Goal: Check status

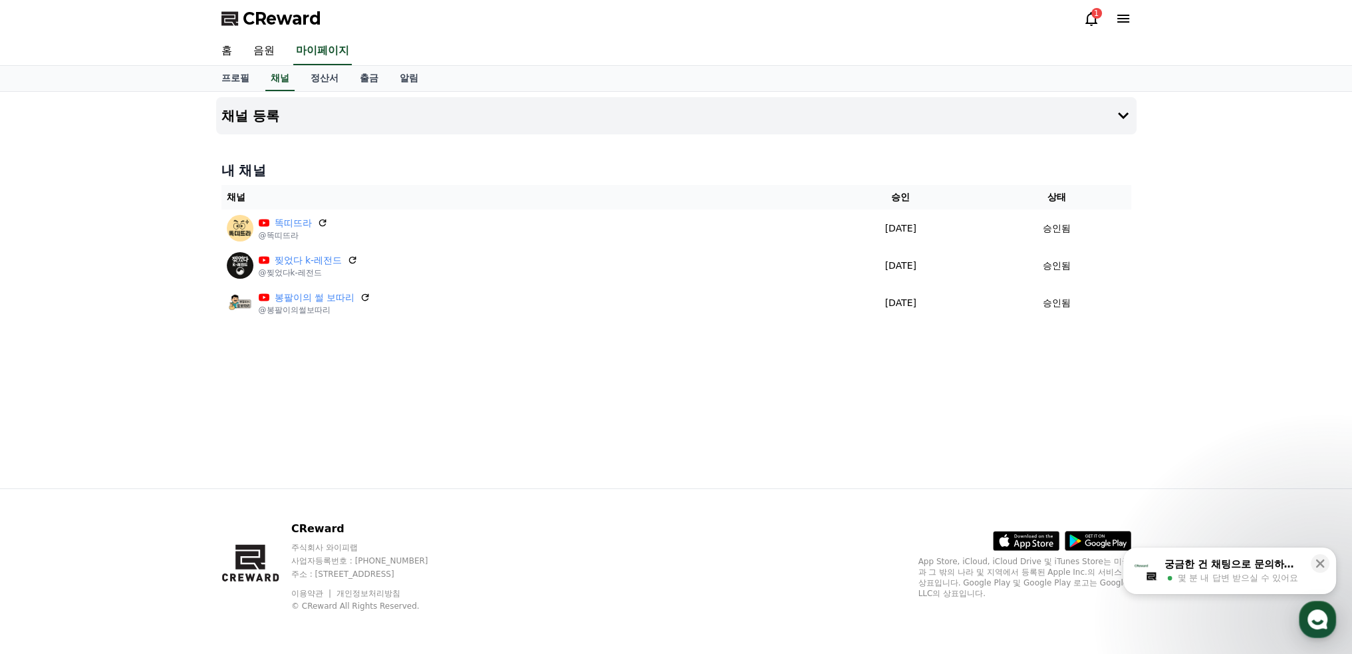
click at [1094, 23] on icon at bounding box center [1092, 19] width 12 height 14
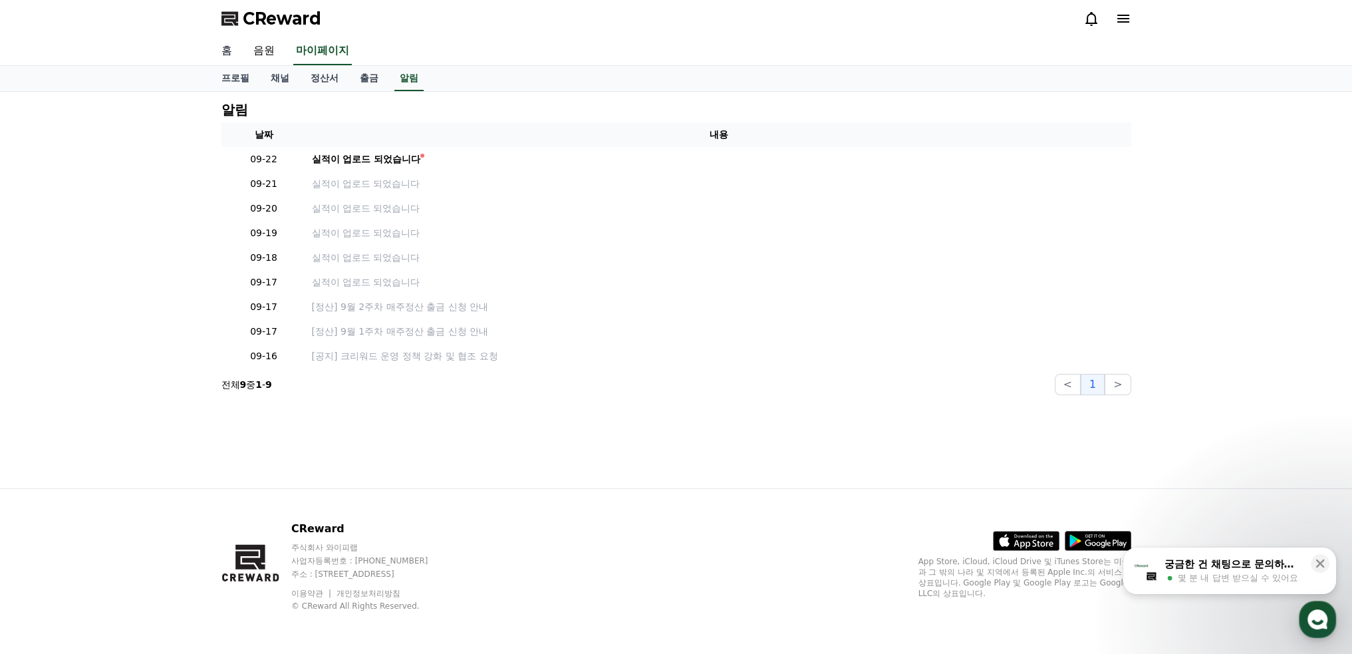
click at [225, 50] on link "홈" at bounding box center [227, 51] width 32 height 28
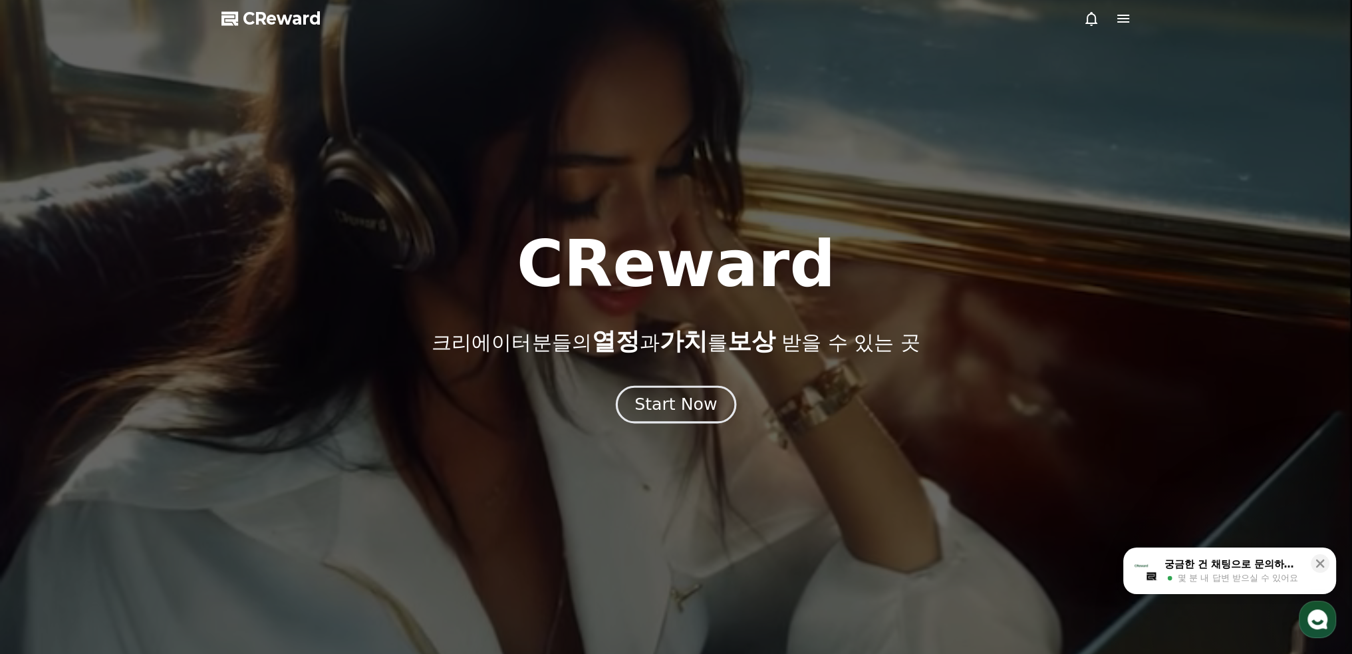
click at [681, 404] on div "Start Now" at bounding box center [676, 404] width 82 height 23
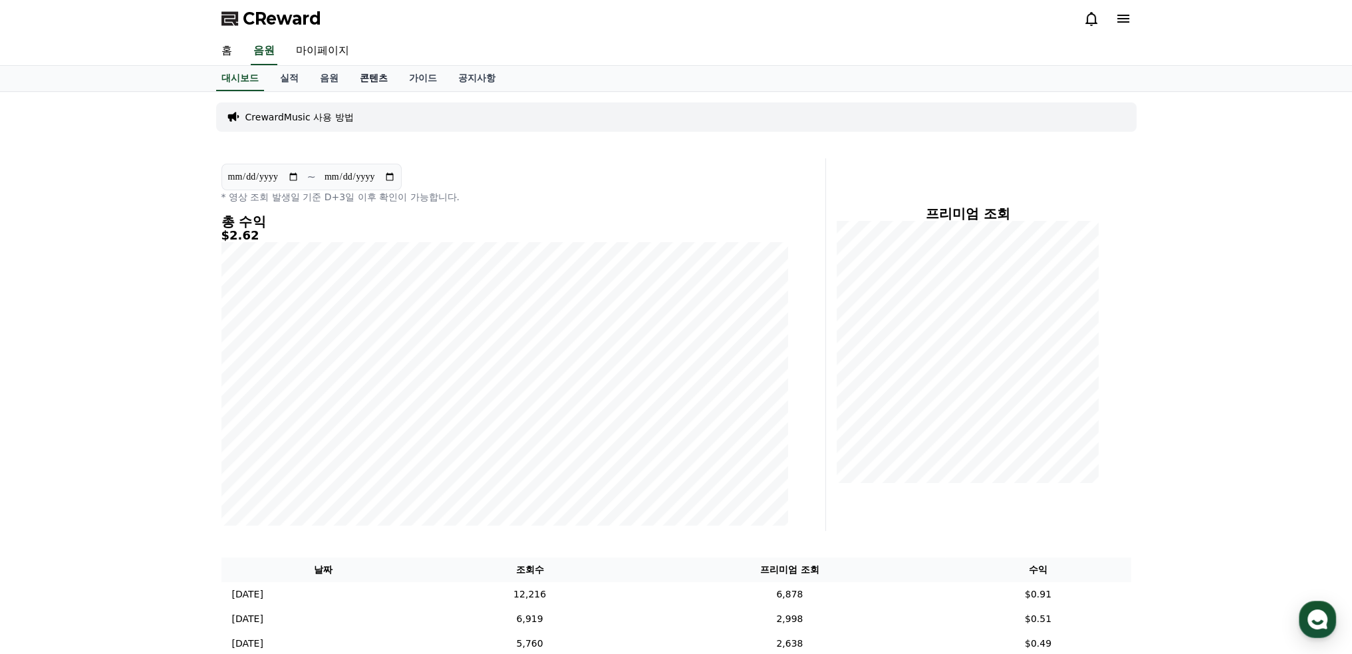
click at [375, 82] on link "콘텐츠" at bounding box center [373, 78] width 49 height 25
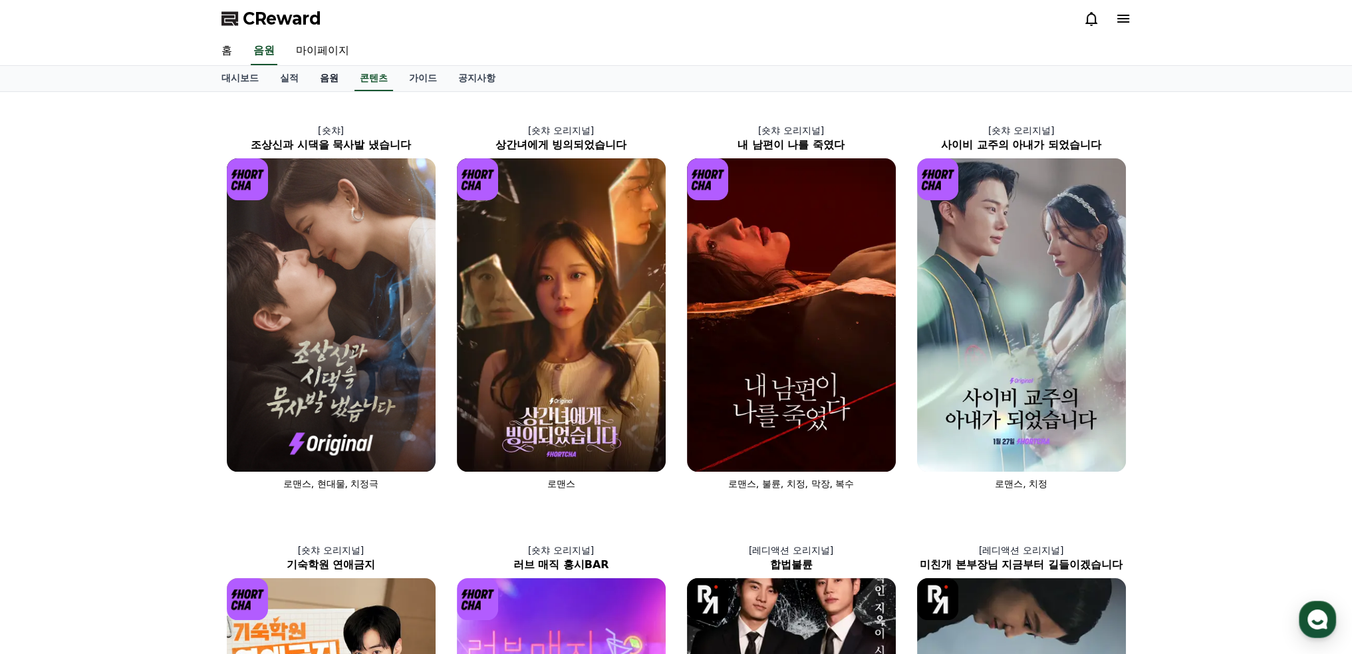
click at [315, 78] on link "음원" at bounding box center [329, 78] width 40 height 25
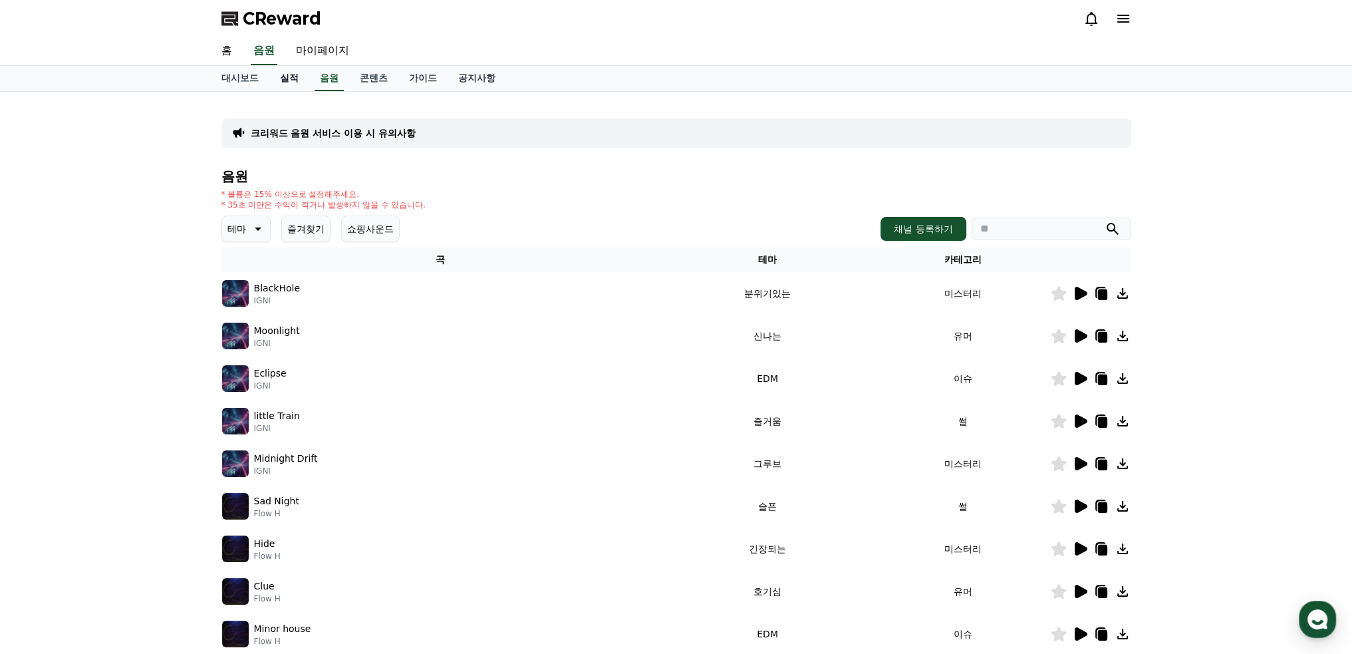
click at [283, 77] on link "실적" at bounding box center [289, 78] width 40 height 25
